Goal: Use online tool/utility: Utilize a website feature to perform a specific function

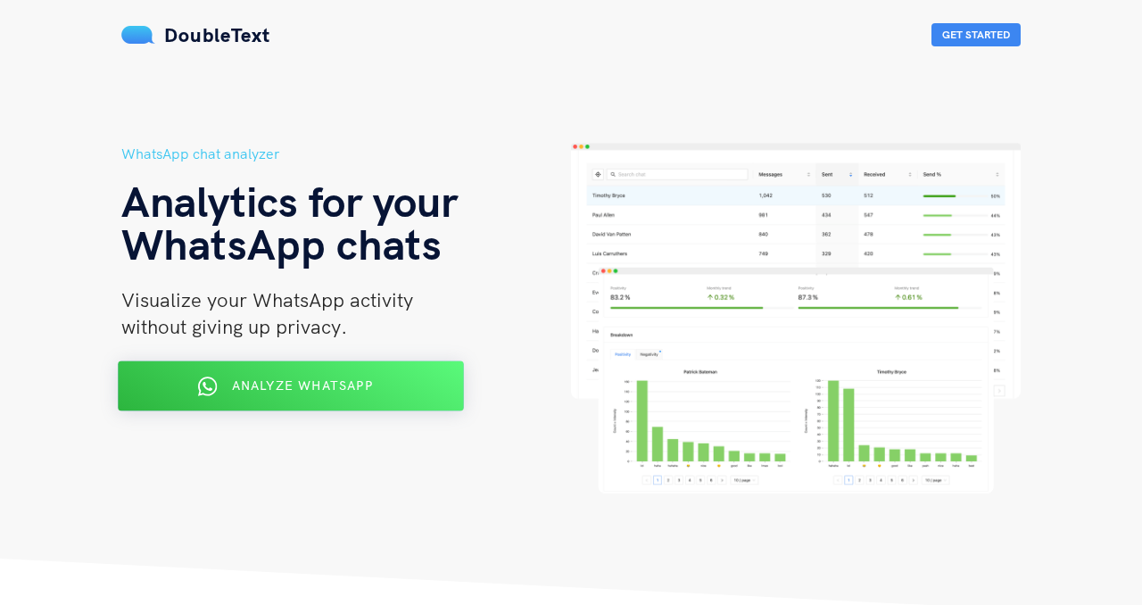
click at [408, 374] on div "Analyze WhatsApp" at bounding box center [291, 386] width 282 height 29
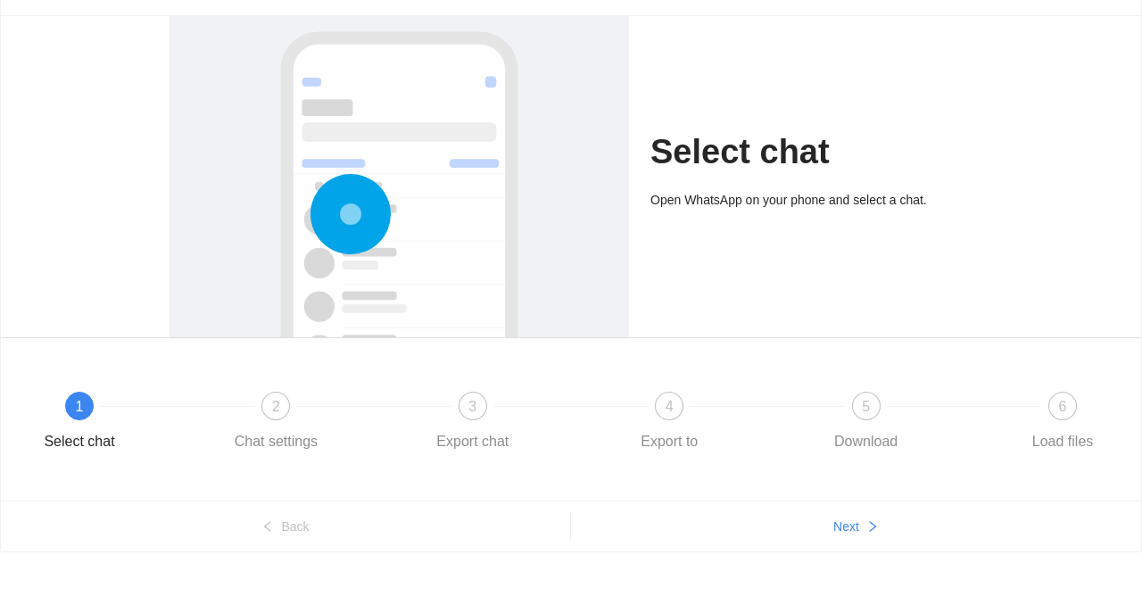
scroll to position [96, 0]
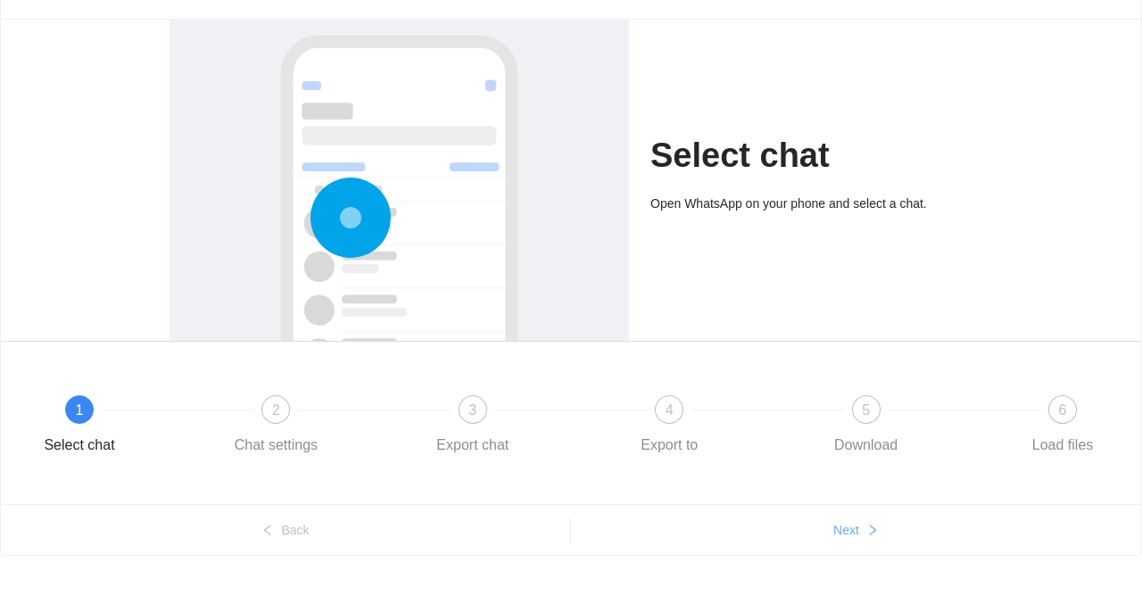
click at [833, 533] on span "Next" at bounding box center [846, 530] width 26 height 20
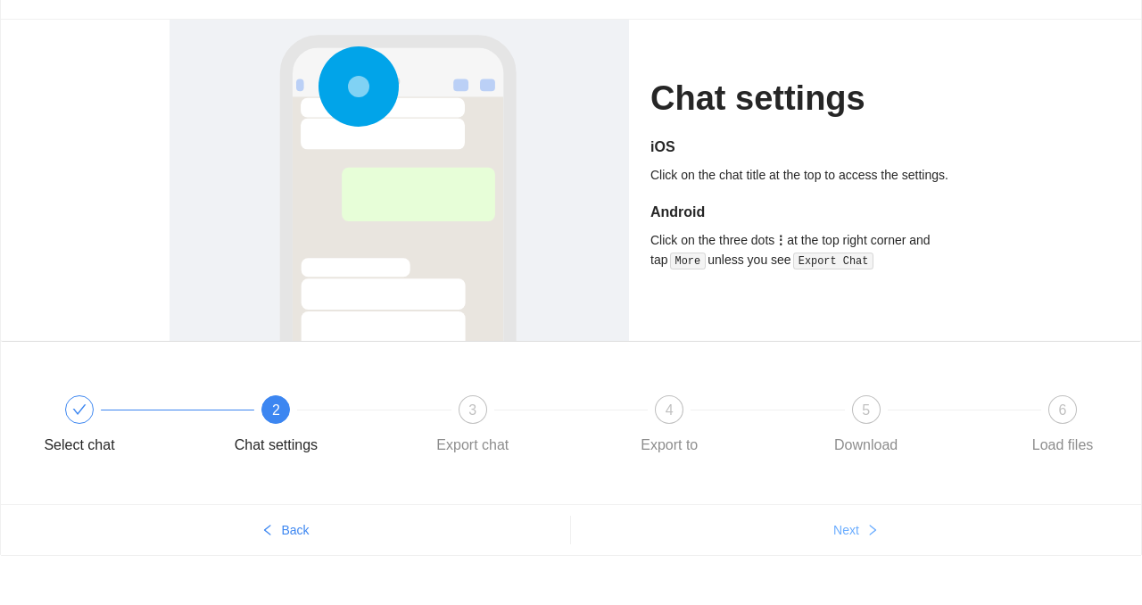
click at [833, 533] on span "Next" at bounding box center [846, 530] width 26 height 20
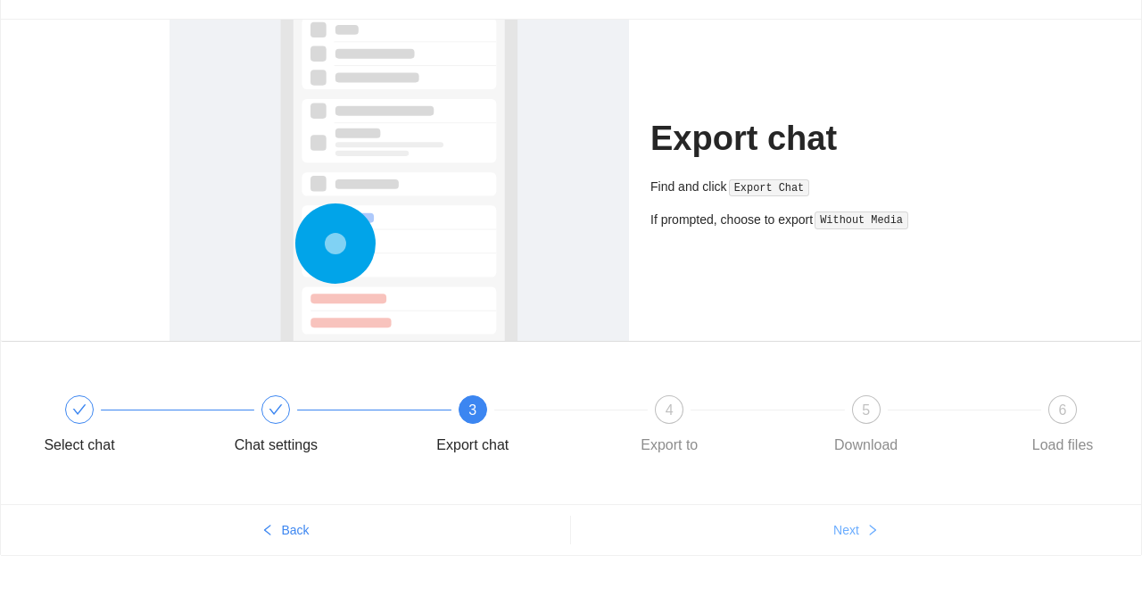
click at [833, 533] on span "Next" at bounding box center [846, 530] width 26 height 20
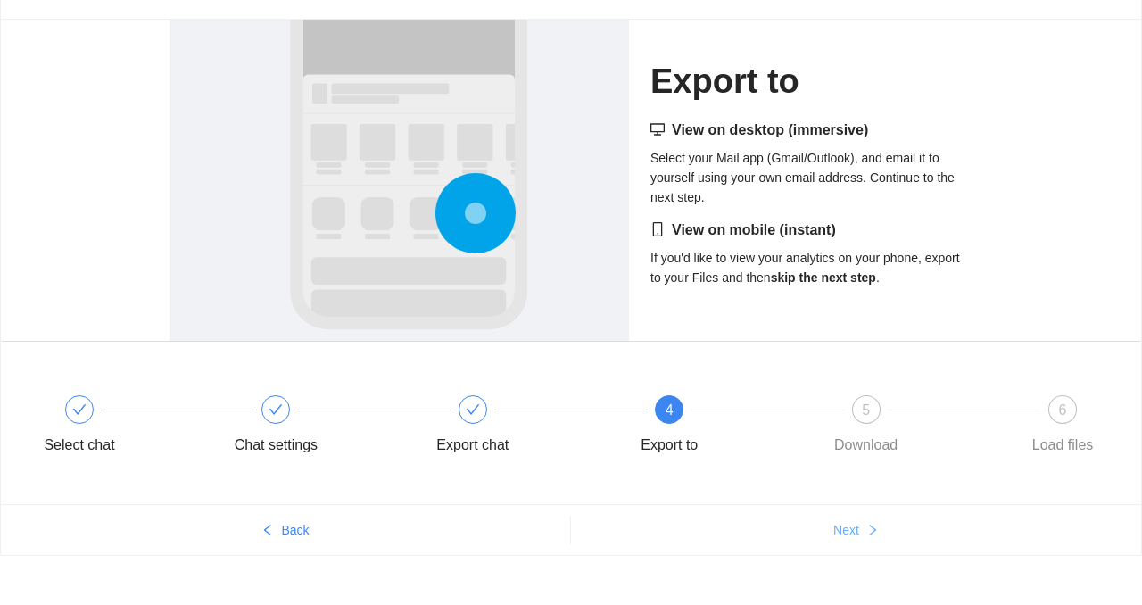
click at [833, 533] on span "Next" at bounding box center [846, 530] width 26 height 20
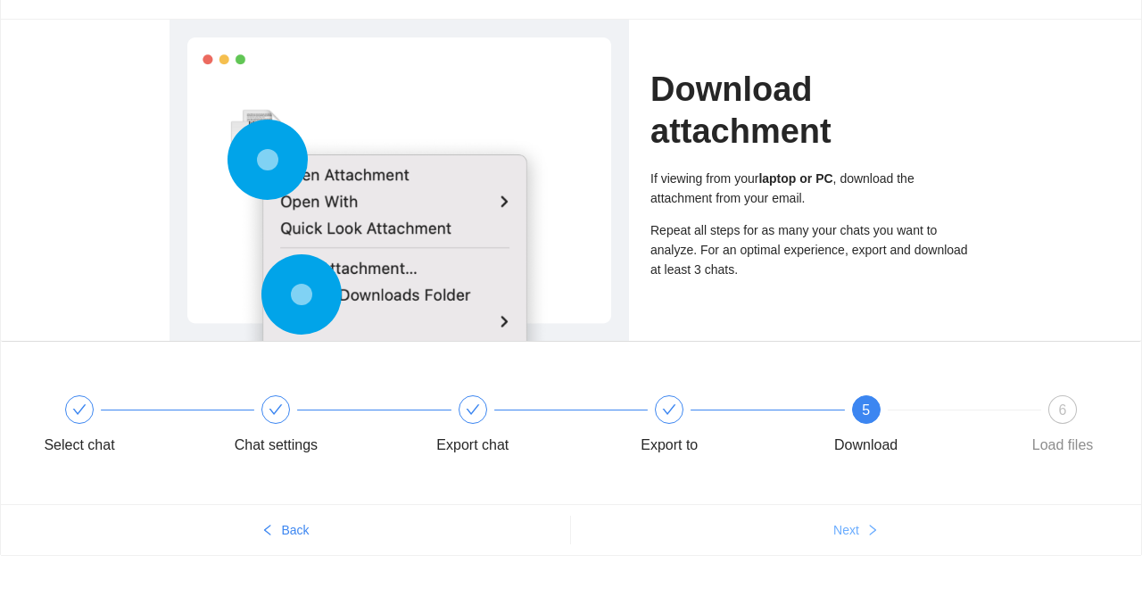
click at [833, 533] on span "Next" at bounding box center [846, 530] width 26 height 20
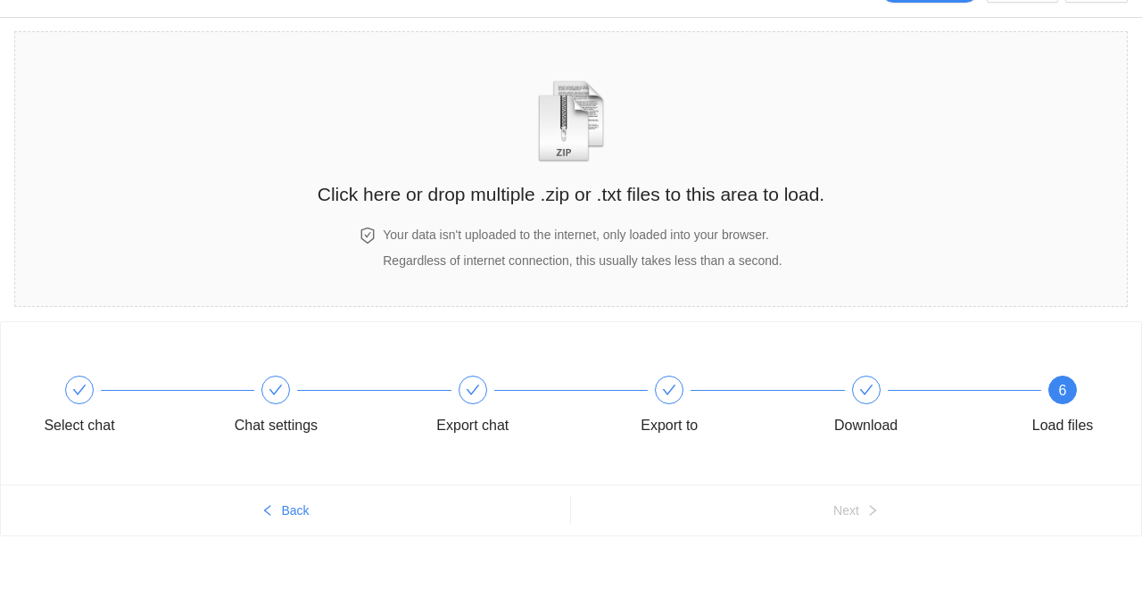
scroll to position [0, 0]
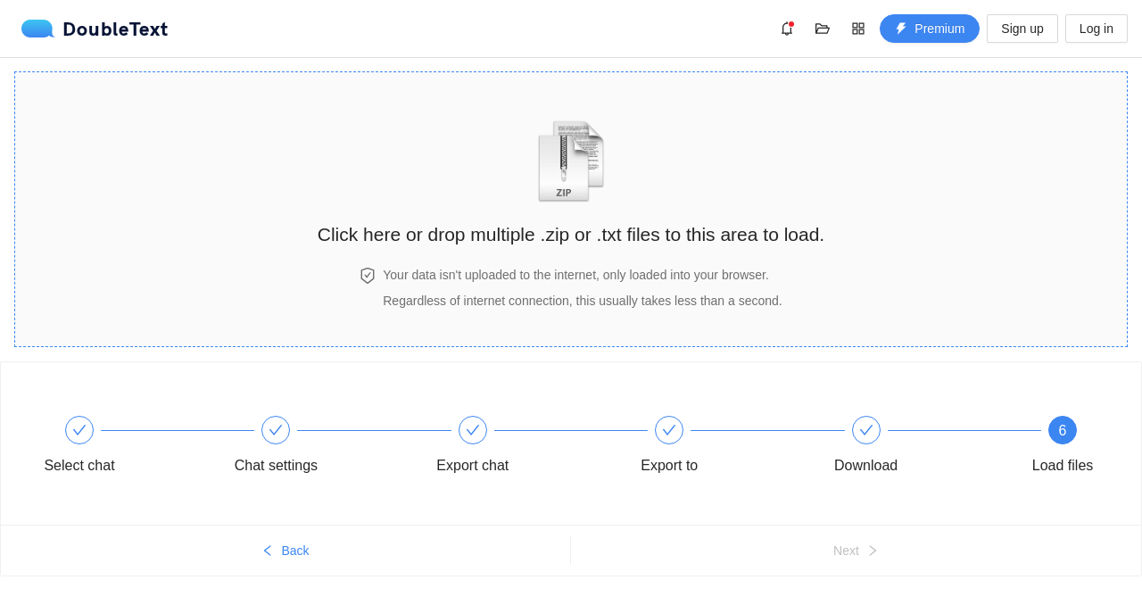
click at [549, 223] on h2 "Click here or drop multiple .zip or .txt files to this area to load." at bounding box center [571, 233] width 507 height 29
click at [269, 559] on button "Back" at bounding box center [285, 550] width 569 height 29
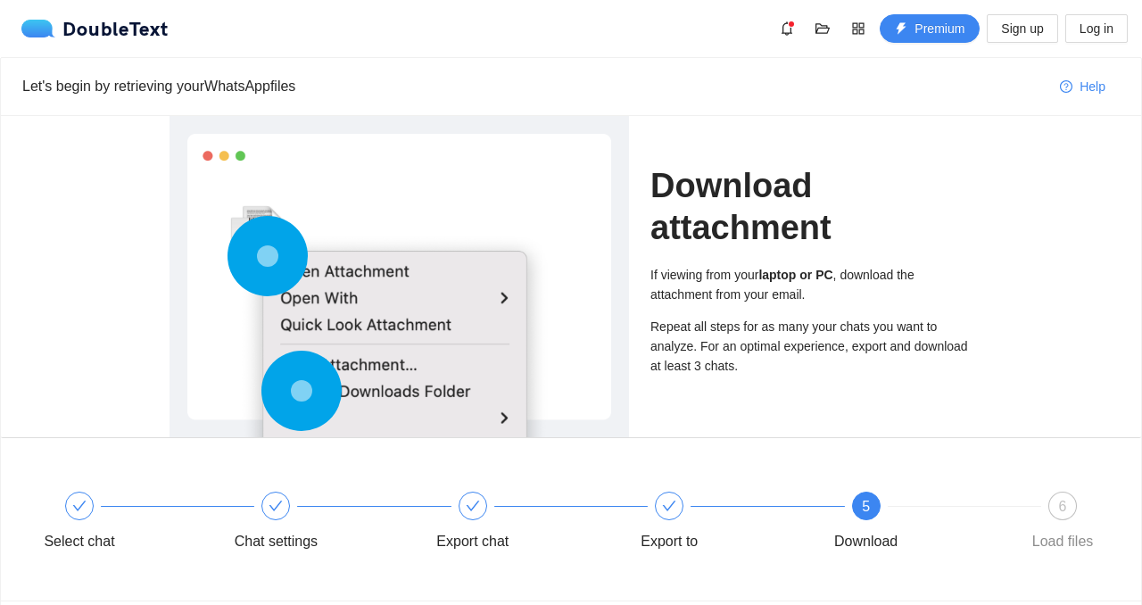
click at [269, 559] on div "Select chat Chat settings Export chat Export to 5 Download 6 Load files" at bounding box center [571, 524] width 1086 height 100
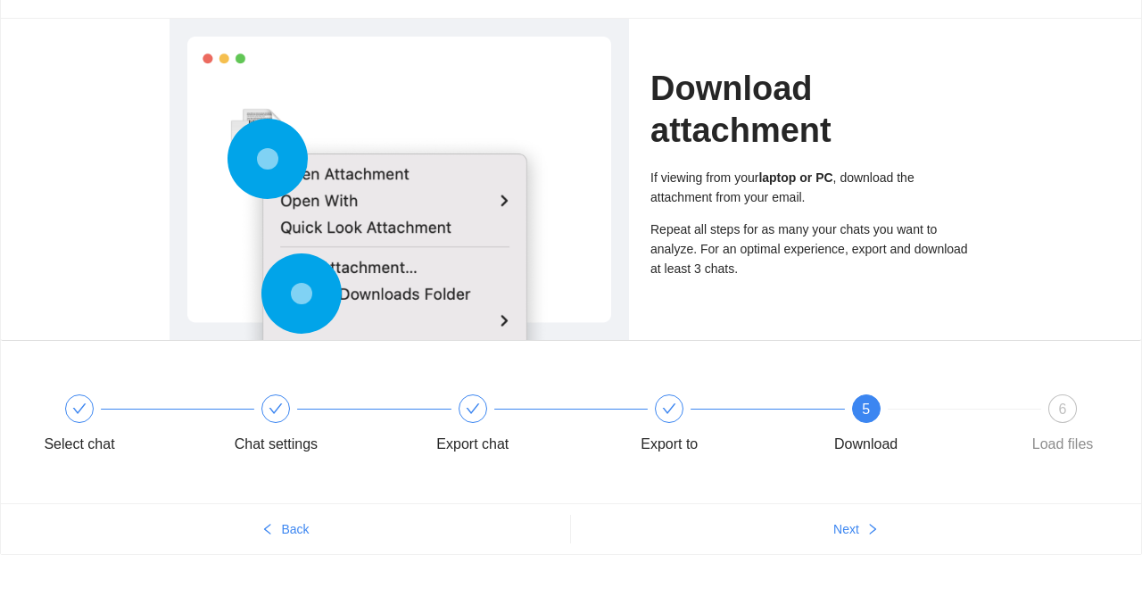
scroll to position [107, 0]
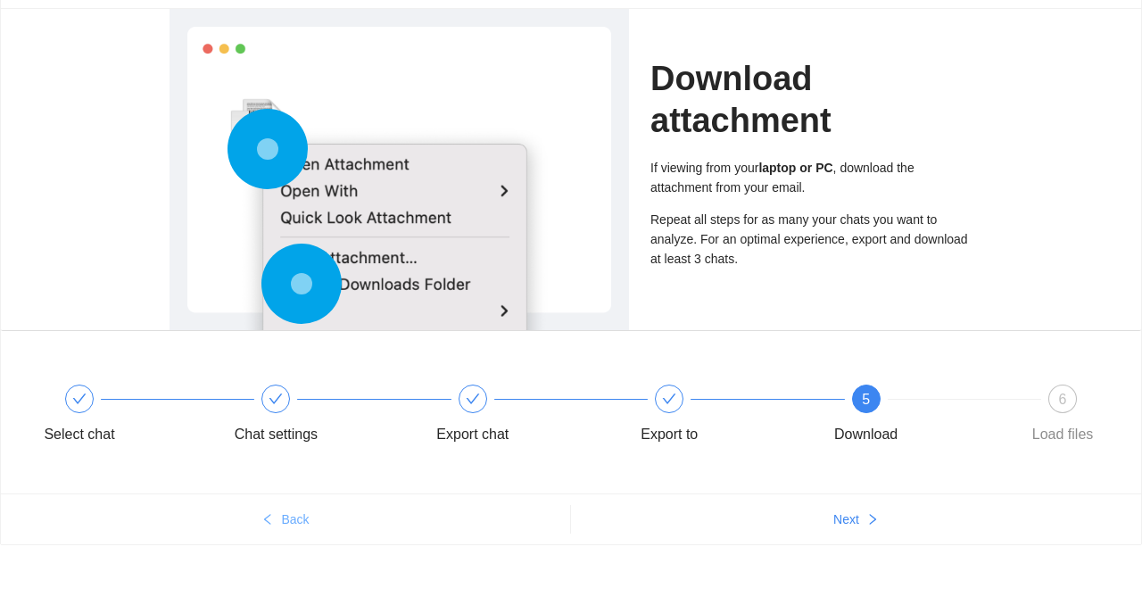
click at [275, 519] on button "Back" at bounding box center [285, 519] width 569 height 29
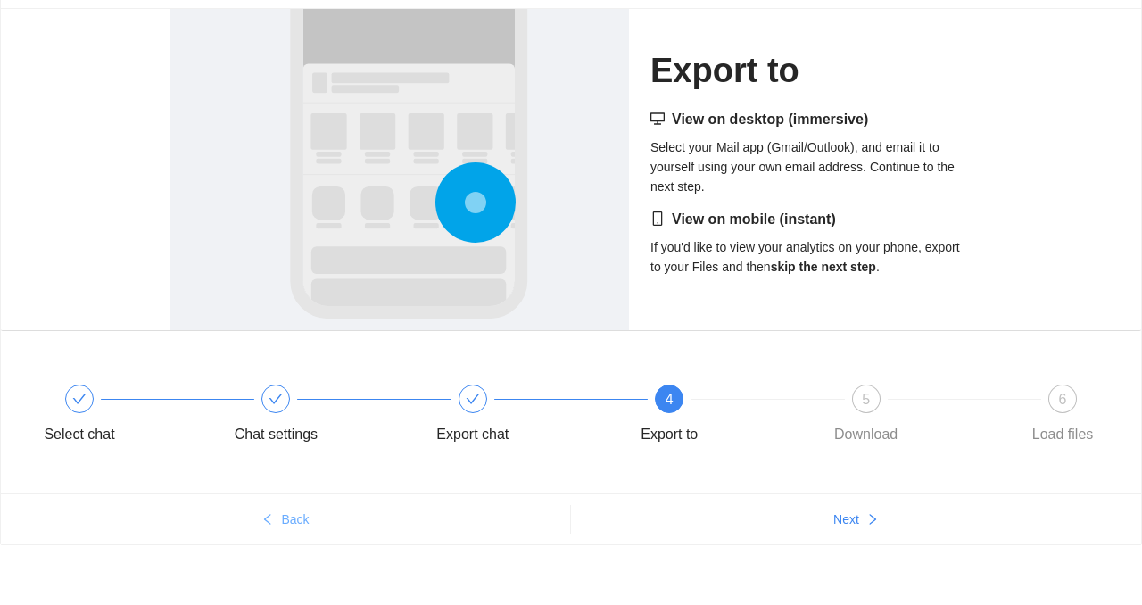
click at [275, 519] on button "Back" at bounding box center [285, 519] width 569 height 29
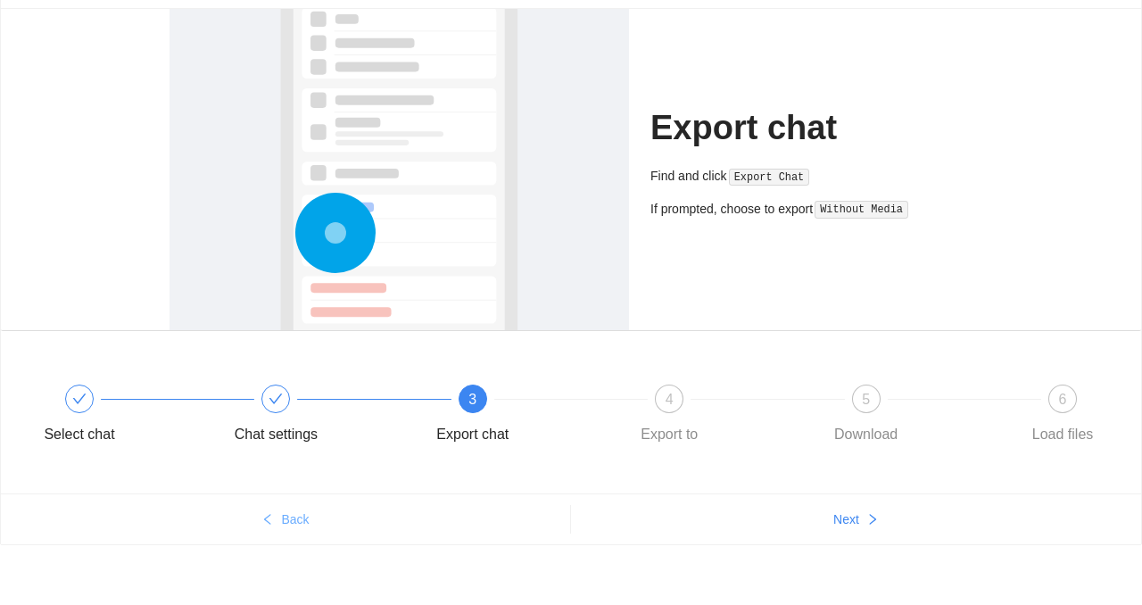
click at [275, 519] on button "Back" at bounding box center [285, 519] width 569 height 29
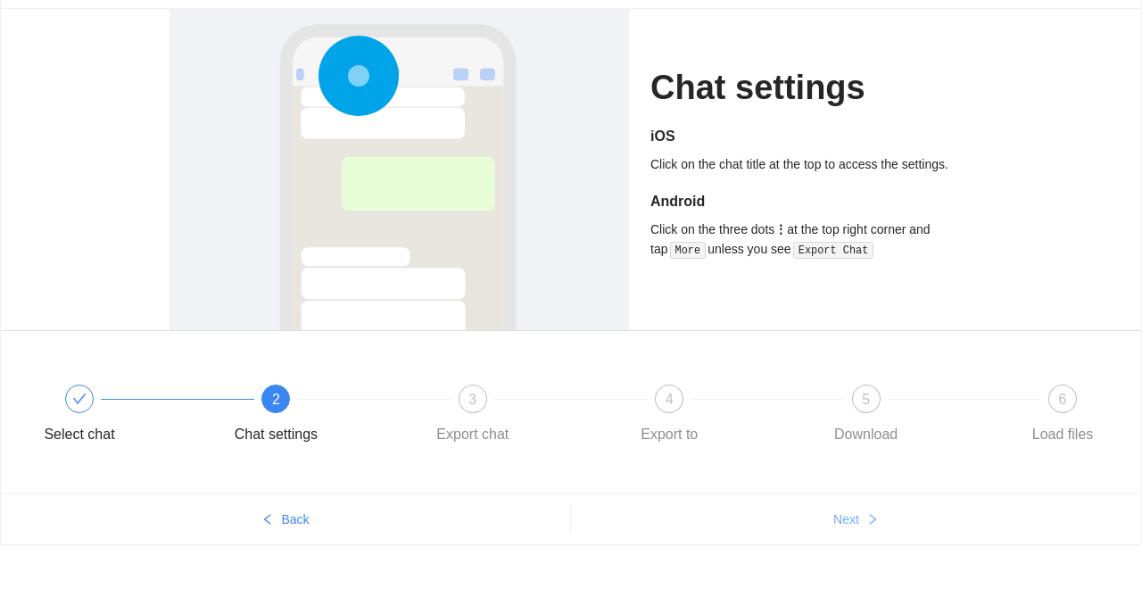
click at [857, 511] on span "Next" at bounding box center [846, 519] width 26 height 20
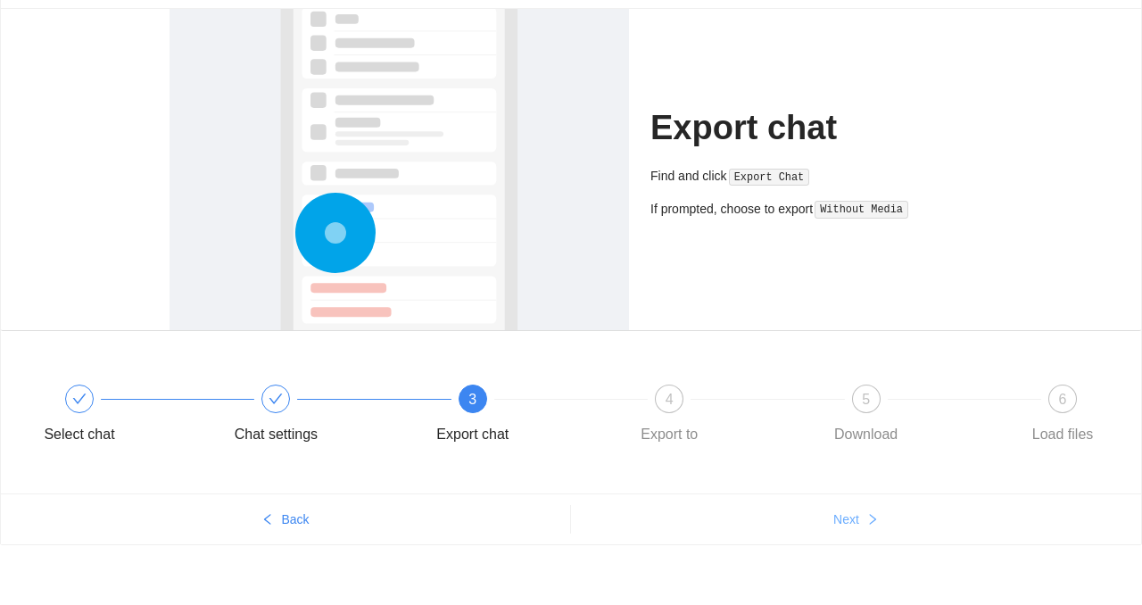
click at [857, 511] on span "Next" at bounding box center [846, 519] width 26 height 20
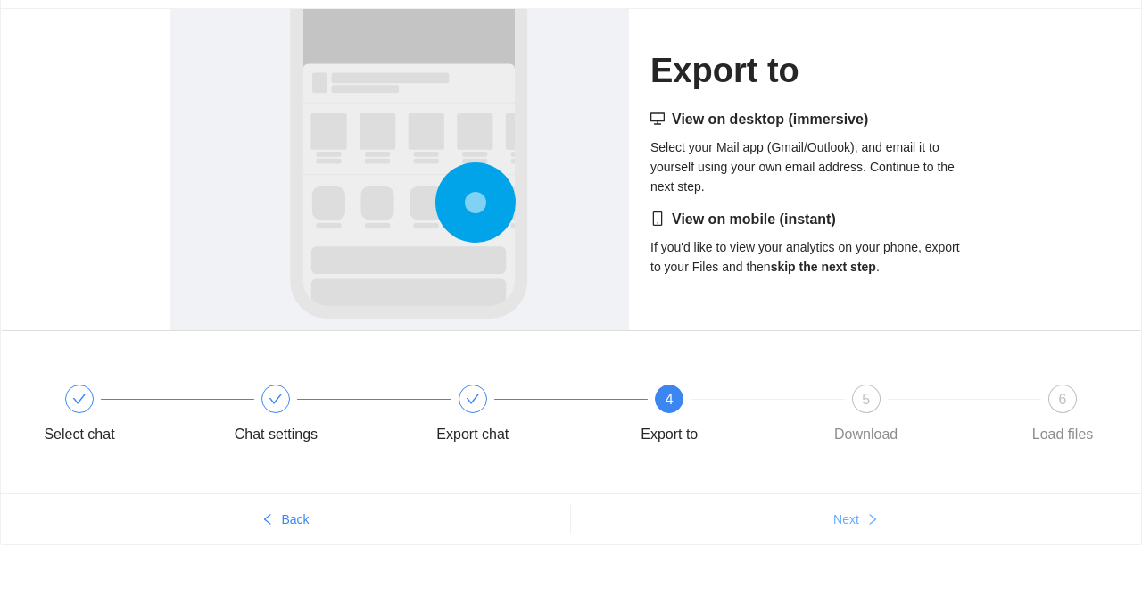
click at [857, 511] on span "Next" at bounding box center [846, 519] width 26 height 20
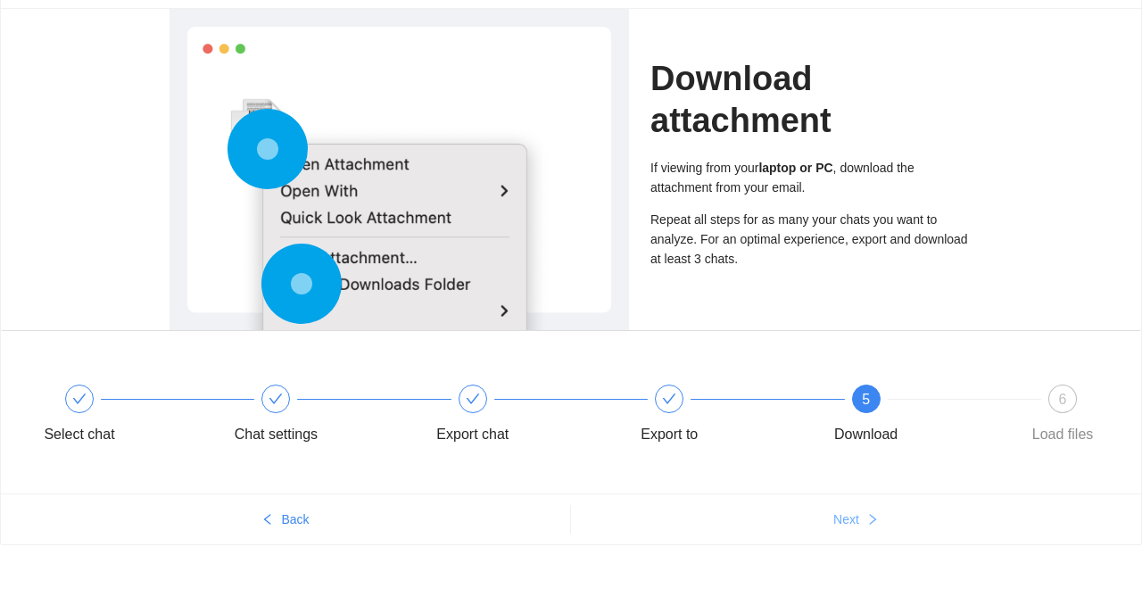
click at [857, 511] on span "Next" at bounding box center [846, 519] width 26 height 20
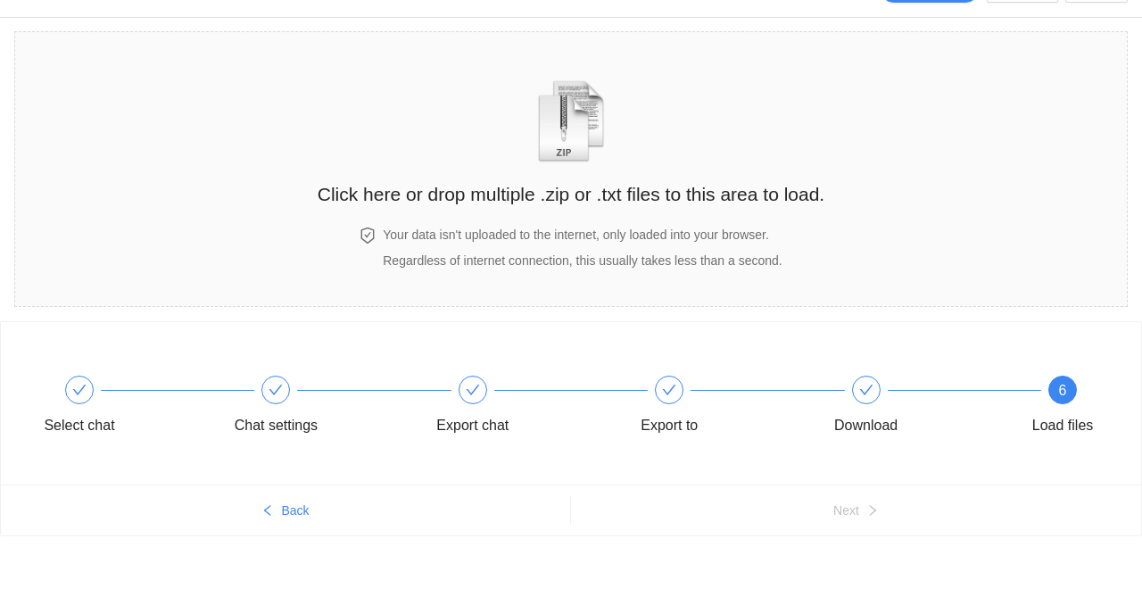
scroll to position [40, 0]
click at [568, 245] on div "Your data isn't uploaded to the internet, only loaded into your browser. Regard…" at bounding box center [582, 247] width 406 height 45
click at [627, 219] on div "Click here or drop multiple .zip or .txt files to this area to load. Your data …" at bounding box center [571, 169] width 507 height 238
click at [651, 210] on div "Click here or drop multiple .zip or .txt files to this area to load." at bounding box center [571, 134] width 507 height 168
